Goal: Navigation & Orientation: Find specific page/section

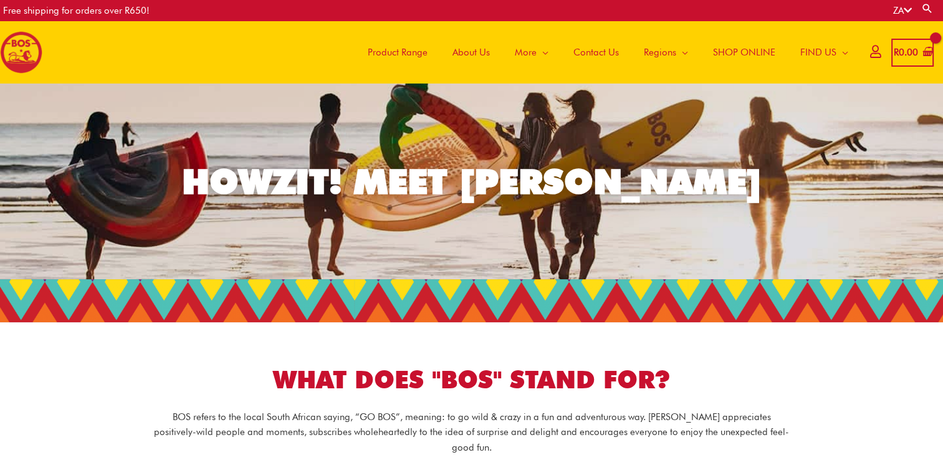
click at [463, 49] on span "About Us" at bounding box center [470, 52] width 37 height 37
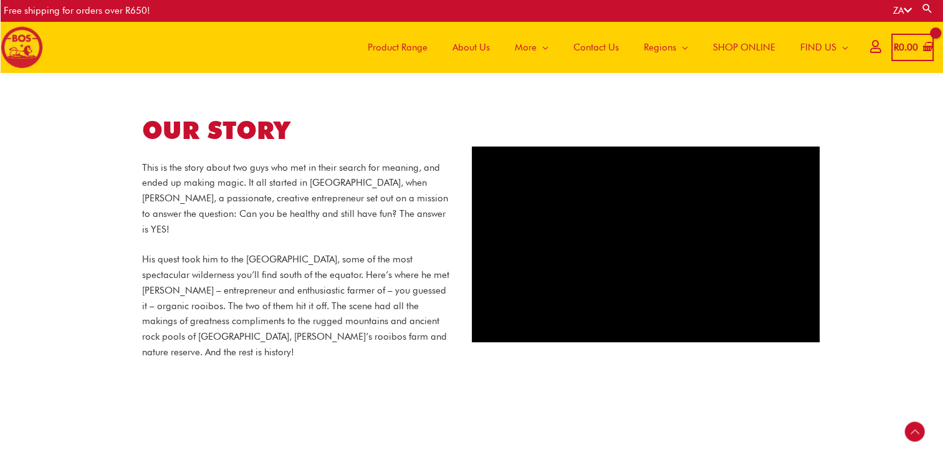
scroll to position [79, 0]
